Goal: Information Seeking & Learning: Learn about a topic

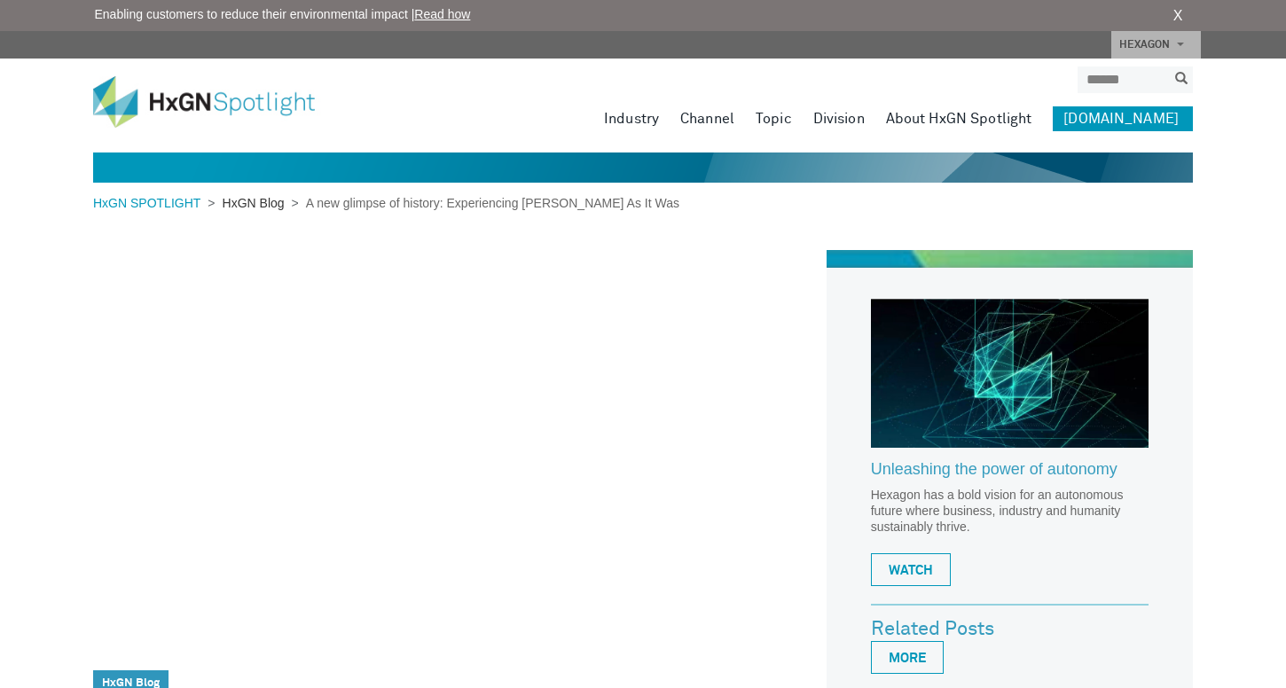
click at [249, 197] on link "HxGN Blog" at bounding box center [253, 203] width 76 height 14
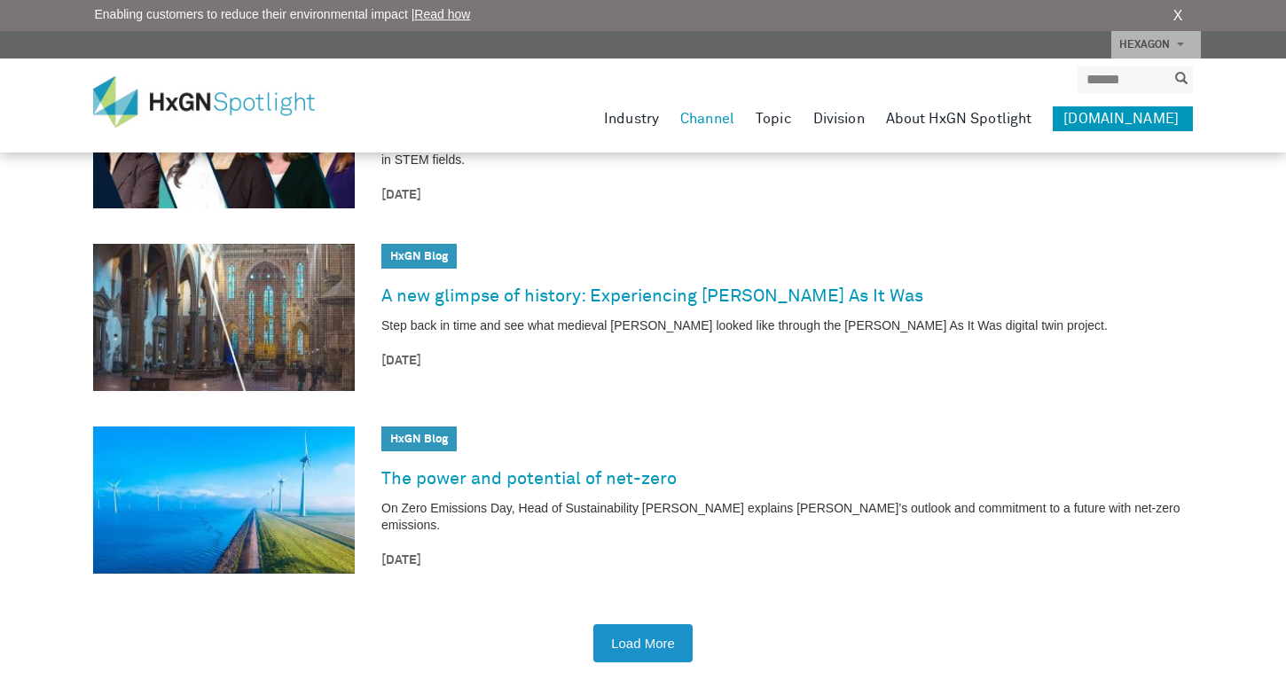
scroll to position [2639, 0]
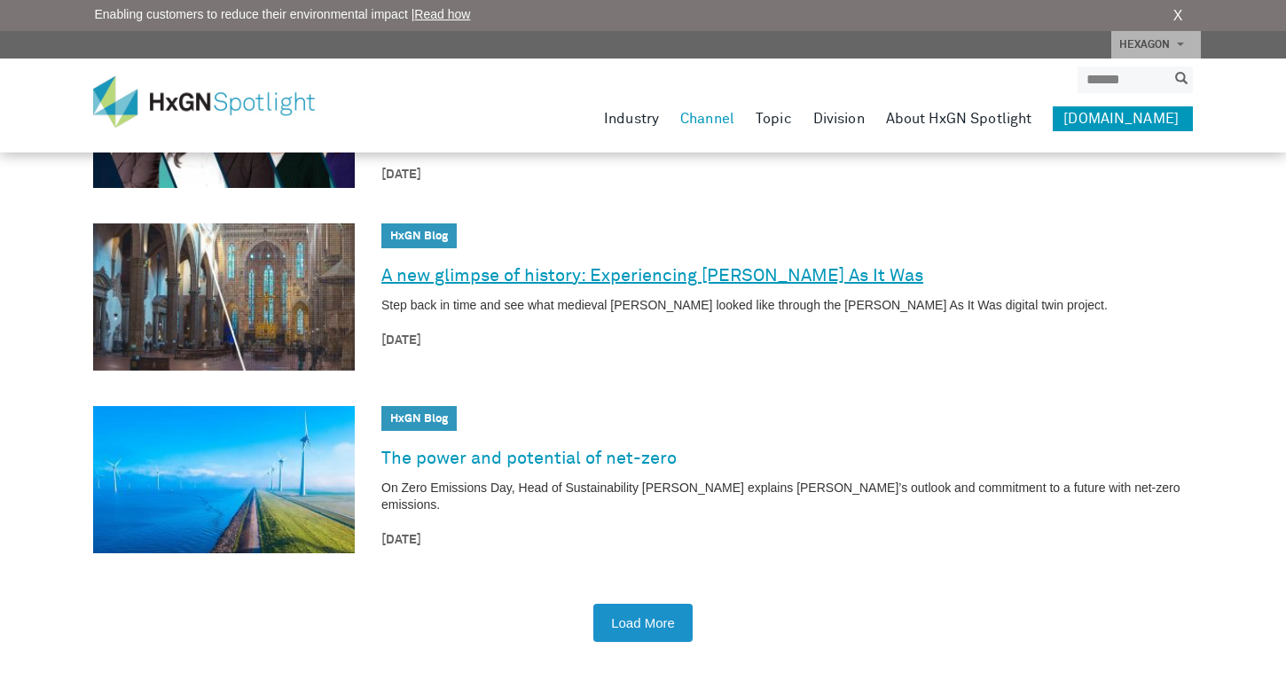
click at [544, 269] on link "A new glimpse of history: Experiencing [PERSON_NAME] As It Was" at bounding box center [652, 276] width 542 height 28
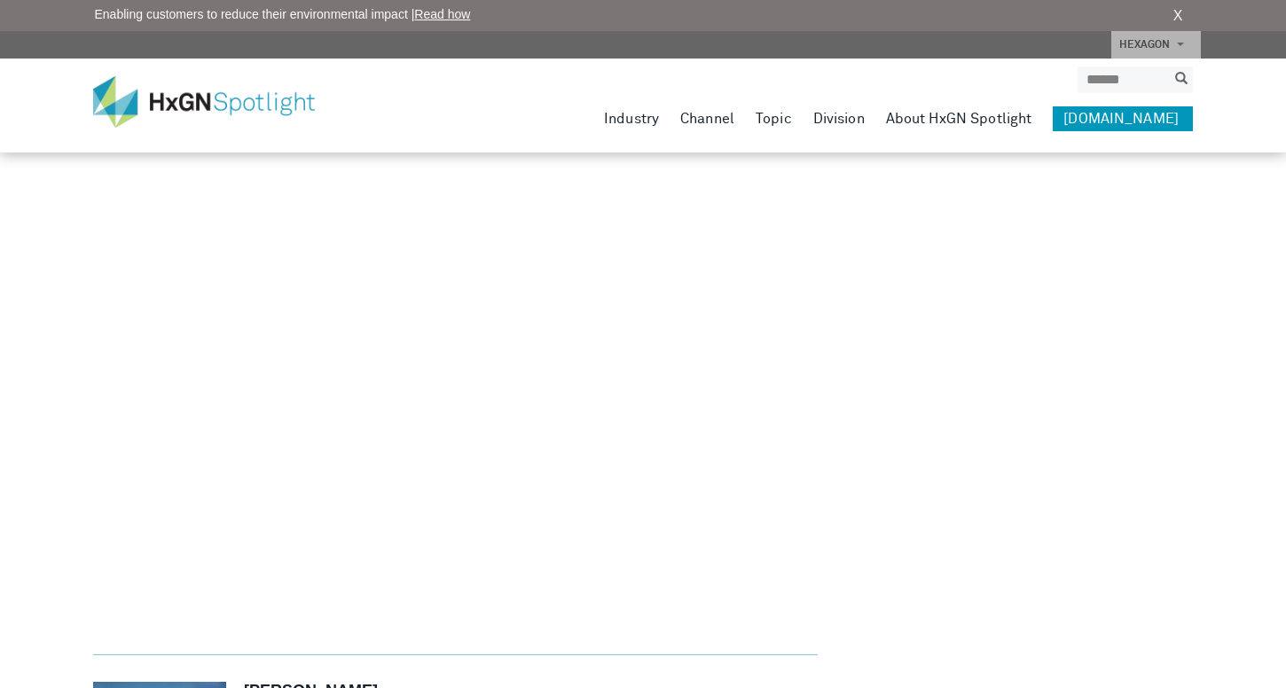
scroll to position [5565, 0]
